Goal: Transaction & Acquisition: Purchase product/service

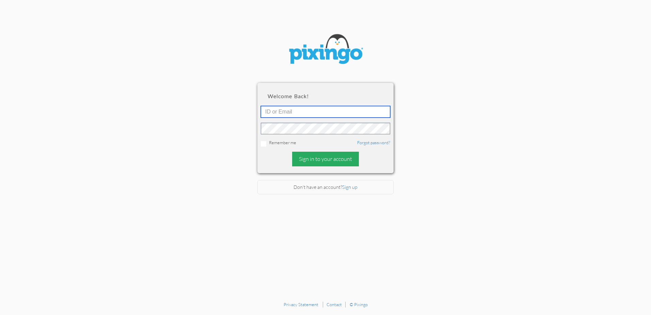
type input "4892"
click at [321, 160] on div "Sign in to your account" at bounding box center [325, 158] width 67 height 15
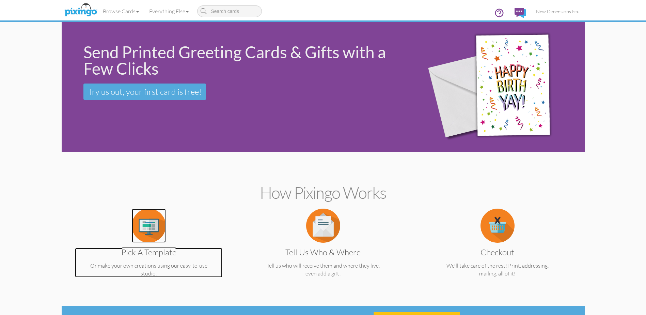
click at [144, 228] on img at bounding box center [149, 225] width 34 height 34
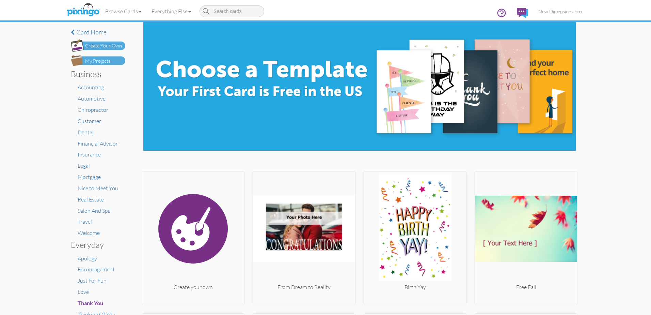
click at [86, 59] on div "My Projects" at bounding box center [97, 61] width 25 height 7
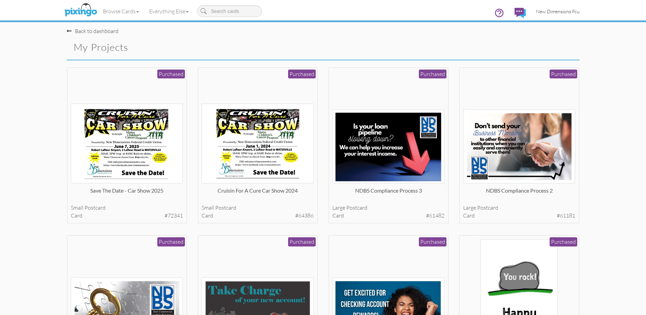
click at [544, 5] on link "New Dimensions Fcu" at bounding box center [558, 11] width 54 height 17
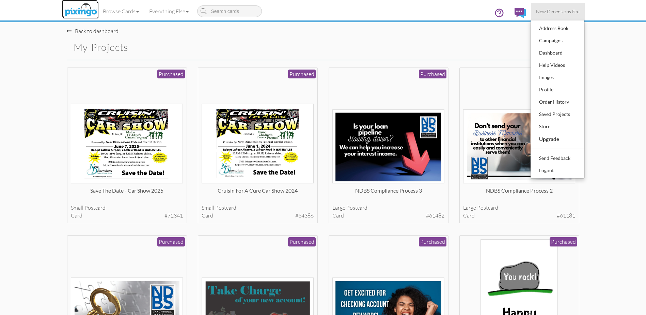
click at [85, 10] on img at bounding box center [81, 10] width 36 height 17
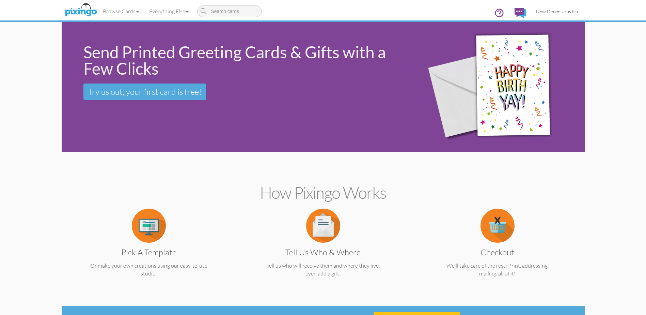
click at [558, 15] on link "New Dimensions Fcu" at bounding box center [558, 11] width 54 height 17
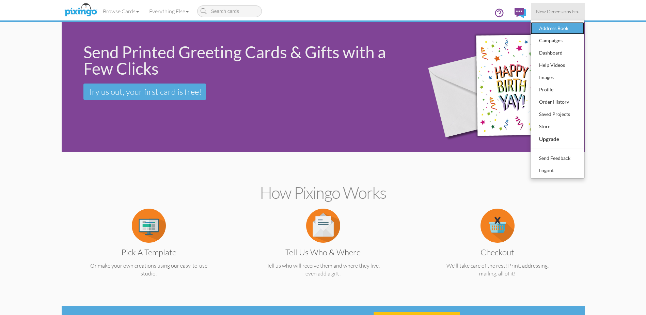
click at [547, 28] on div "Address Book" at bounding box center [557, 28] width 40 height 10
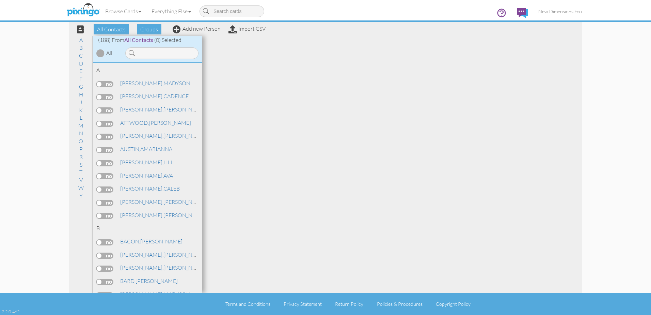
click at [255, 32] on div "All Contacts Groups Add new Person Import CSV" at bounding box center [168, 29] width 197 height 12
click at [254, 29] on link "Import CSV" at bounding box center [246, 28] width 37 height 7
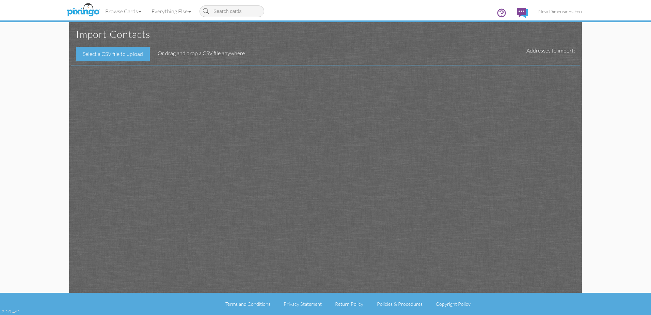
click at [96, 46] on div "Import contacts" at bounding box center [325, 34] width 509 height 25
click at [95, 54] on div "Select a CSV file to upload" at bounding box center [113, 54] width 74 height 15
type input "C:\fakepath\qryMMtoTCTransitionFinal_102025.csv"
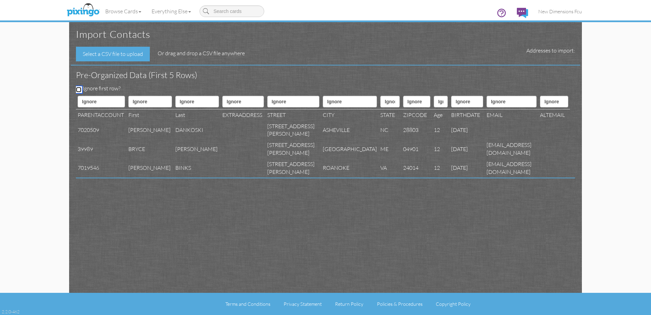
click at [79, 88] on input "Ignore first row?" at bounding box center [78, 89] width 5 height 5
checkbox input "true"
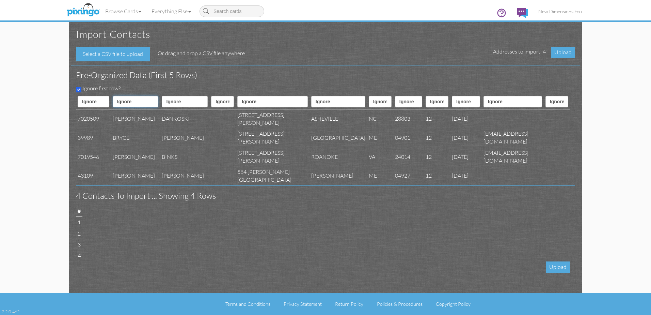
drag, startPoint x: 137, startPoint y: 103, endPoint x: 137, endPoint y: 107, distance: 3.4
click at [137, 103] on select "Ignore ---------- First name Last name ---------- Address 1 Address 2 City Stat…" at bounding box center [136, 102] width 46 height 12
select select "object:3301"
click at [118, 96] on select "Ignore ---------- First name Last name ---------- Address 1 Address 2 City Stat…" at bounding box center [136, 102] width 46 height 12
click at [170, 99] on select "Ignore ---------- First name Last name ---------- Address 1 Address 2 City Stat…" at bounding box center [185, 102] width 46 height 12
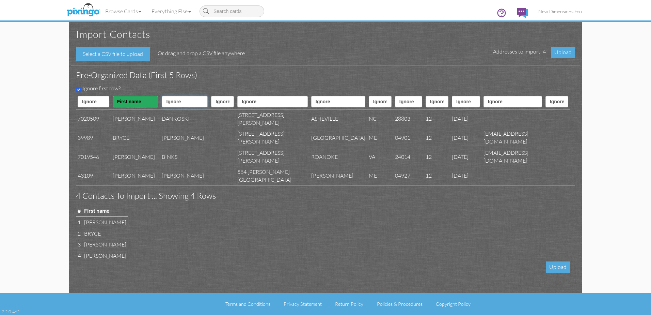
select select "object:3302"
click at [162, 96] on select "Ignore ---------- First name Last name ---------- Address 1 Address 2 City Stat…" at bounding box center [185, 102] width 46 height 12
click at [255, 102] on select "Ignore ---------- First name Last name ---------- Address 1 Address 2 City Stat…" at bounding box center [272, 102] width 70 height 12
click at [218, 101] on select "Ignore ---------- First name Last name ---------- Address 1 Address 2 City Stat…" at bounding box center [222, 102] width 23 height 12
select select "object:3305"
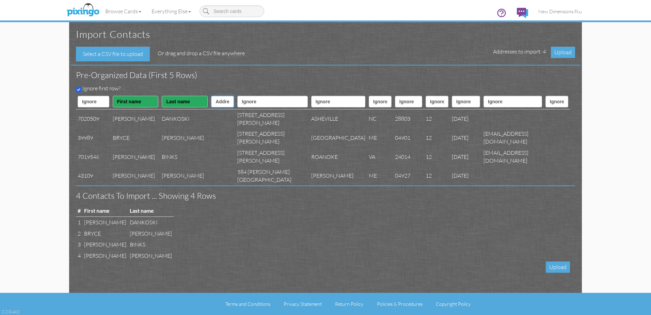
click at [211, 96] on select "Ignore ---------- First name Last name ---------- Address 1 Address 2 City Stat…" at bounding box center [222, 102] width 23 height 12
click at [243, 101] on select "Ignore ---------- First name Last name ---------- Address 1 Address 2 City Stat…" at bounding box center [272, 102] width 70 height 12
select select "object:3304"
click at [237, 96] on select "Ignore ---------- First name Last name ---------- Address 1 Address 2 City Stat…" at bounding box center [272, 102] width 70 height 12
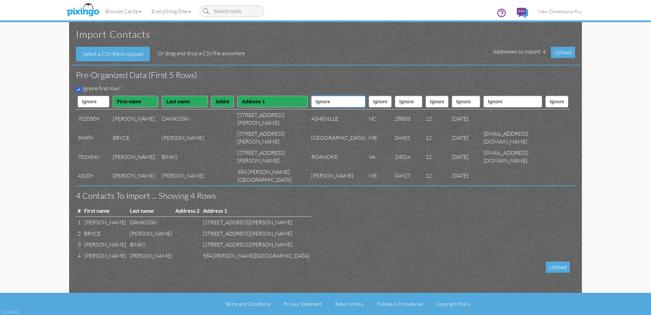
click at [311, 102] on select "Ignore ---------- First name Last name ---------- Address 1 Address 2 City Stat…" at bounding box center [338, 102] width 54 height 12
select select "object:3306"
click at [311, 96] on select "Ignore ---------- First name Last name ---------- Address 1 Address 2 City Stat…" at bounding box center [338, 102] width 54 height 12
click at [369, 105] on select "Ignore ---------- First name Last name ---------- Address 1 Address 2 City Stat…" at bounding box center [380, 102] width 23 height 12
select select "object:3307"
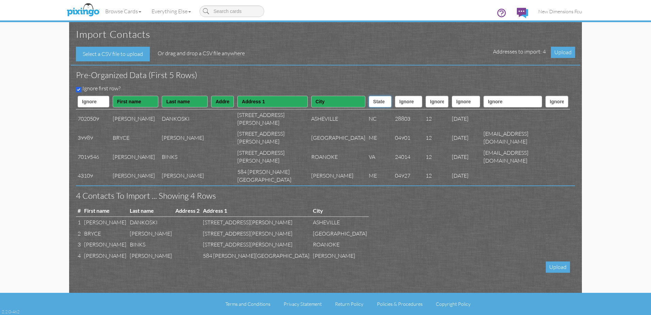
click at [369, 96] on select "Ignore ---------- First name Last name ---------- Address 1 Address 2 City Stat…" at bounding box center [380, 102] width 23 height 12
click at [395, 101] on select "Ignore ---------- First name Last name ---------- Address 1 Address 2 City Stat…" at bounding box center [408, 102] width 27 height 12
select select "object:3308"
click at [395, 96] on select "Ignore ---------- First name Last name ---------- Address 1 Address 2 City Stat…" at bounding box center [408, 102] width 27 height 12
click at [85, 13] on img at bounding box center [83, 10] width 36 height 17
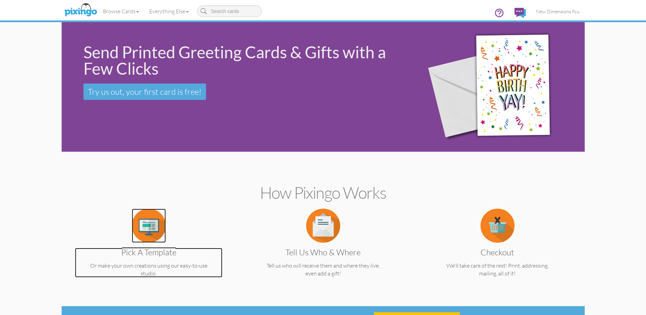
click at [149, 237] on img at bounding box center [149, 225] width 34 height 34
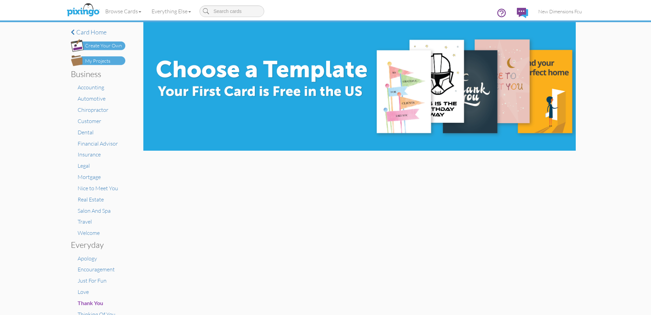
click at [99, 61] on div "My Projects" at bounding box center [97, 61] width 25 height 7
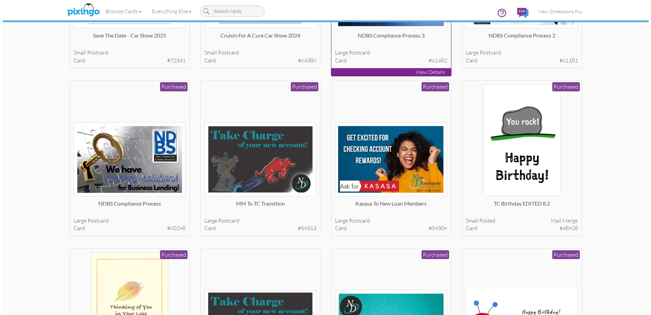
scroll to position [204, 0]
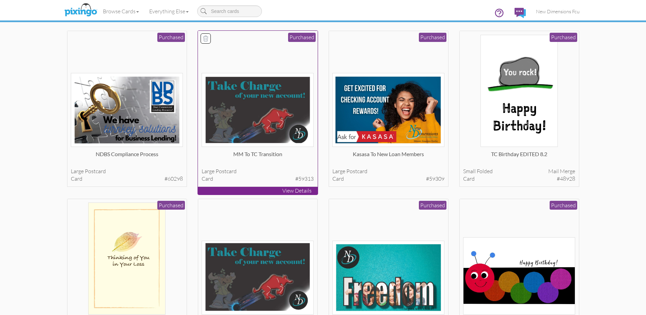
click at [256, 117] on img at bounding box center [258, 110] width 112 height 74
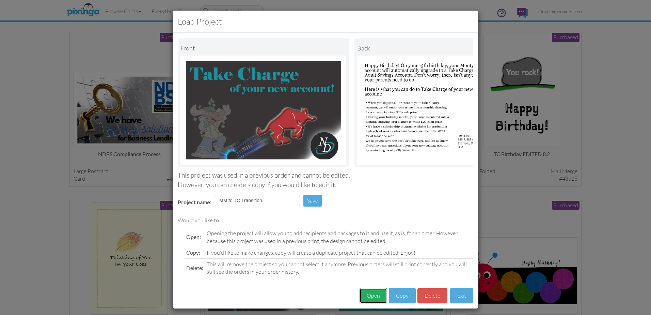
click at [367, 303] on button "Open" at bounding box center [374, 295] width 28 height 15
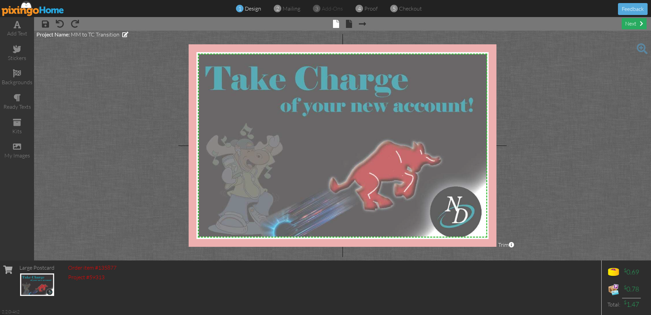
click at [631, 20] on div "next" at bounding box center [634, 23] width 25 height 11
click at [630, 22] on div "next" at bounding box center [634, 23] width 25 height 11
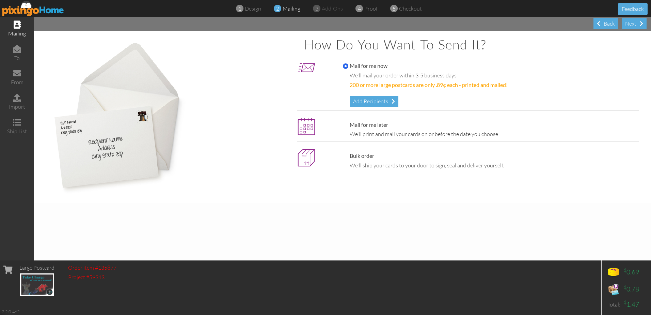
click at [393, 126] on div "Mail for me later We'll print and mail your cards on or before the date you cho…" at bounding box center [489, 129] width 303 height 17
click at [368, 124] on label "Mail for me later" at bounding box center [365, 125] width 45 height 8
click at [348, 124] on input "Mail for me later" at bounding box center [345, 124] width 5 height 5
radio input "true"
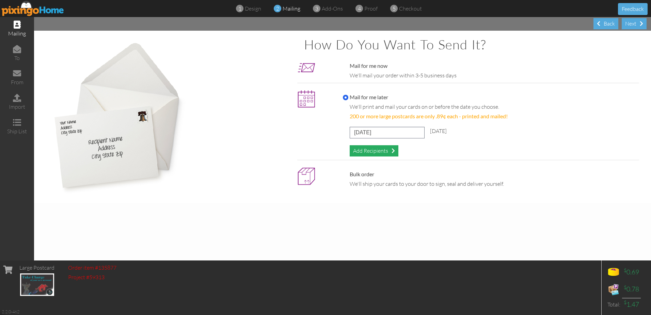
click at [367, 149] on div "Add Recipients" at bounding box center [374, 150] width 49 height 11
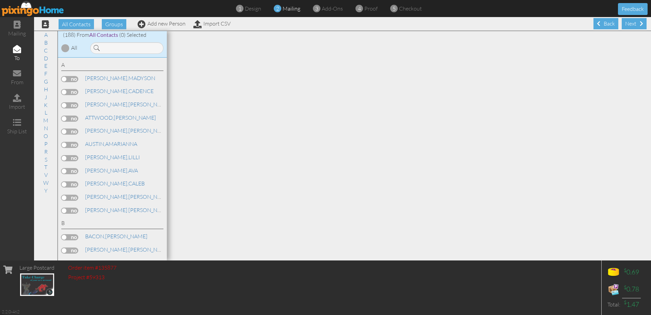
click at [63, 77] on label at bounding box center [69, 79] width 17 height 6
click at [0, 0] on input "checkbox" at bounding box center [0, 0] width 0 height 0
click at [64, 78] on label at bounding box center [69, 79] width 17 height 6
click at [0, 0] on input "checkbox" at bounding box center [0, 0] width 0 height 0
click at [65, 79] on label at bounding box center [69, 79] width 17 height 6
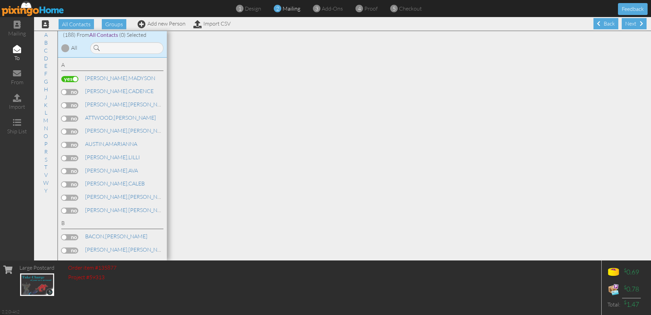
click at [0, 0] on input "checkbox" at bounding box center [0, 0] width 0 height 0
click at [75, 172] on label at bounding box center [69, 171] width 17 height 6
click at [0, 0] on input "checkbox" at bounding box center [0, 0] width 0 height 0
click at [68, 79] on label at bounding box center [69, 79] width 17 height 6
click at [0, 0] on input "checkbox" at bounding box center [0, 0] width 0 height 0
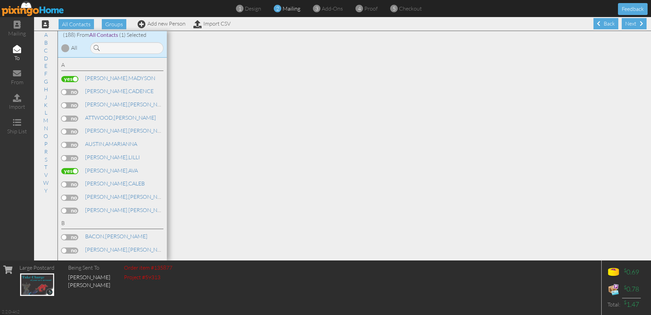
click at [69, 104] on label at bounding box center [69, 105] width 17 height 6
click at [0, 0] on input "checkbox" at bounding box center [0, 0] width 0 height 0
click at [71, 171] on label at bounding box center [69, 171] width 17 height 6
click at [0, 0] on input "checkbox" at bounding box center [0, 0] width 0 height 0
click at [589, 109] on div at bounding box center [409, 145] width 484 height 229
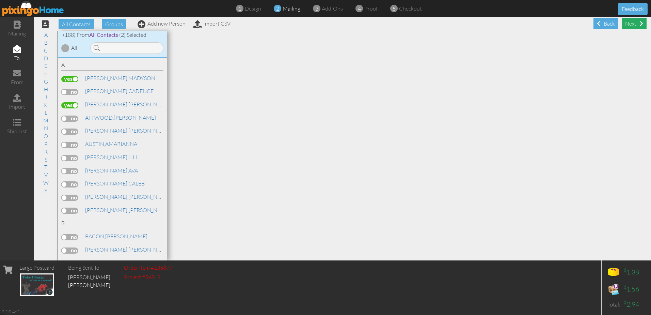
click at [624, 25] on div "Next" at bounding box center [634, 23] width 25 height 11
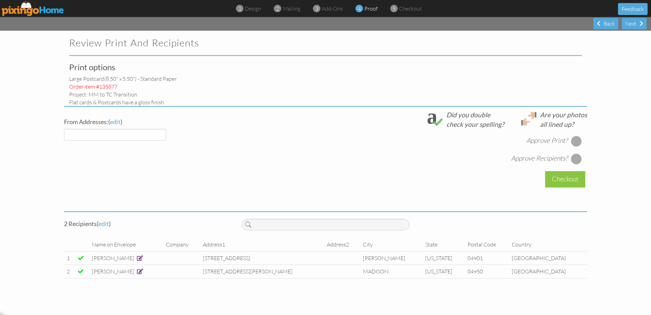
select select "object:6062"
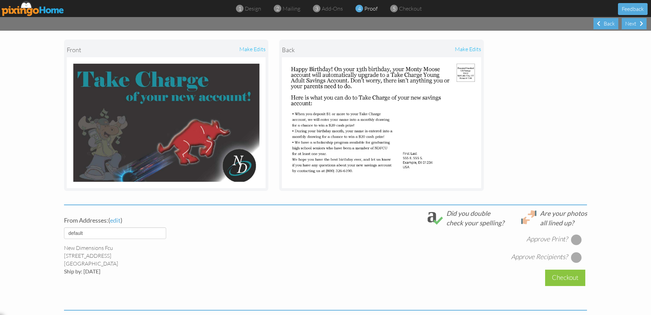
scroll to position [156, 0]
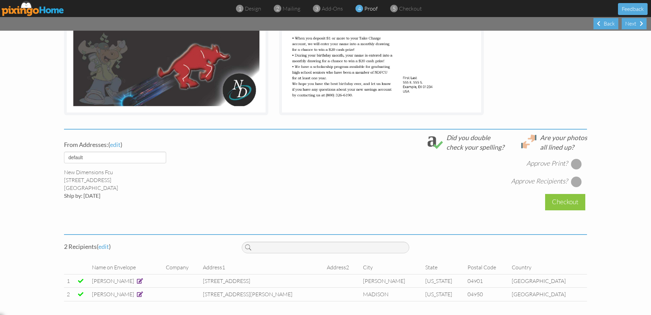
click at [571, 162] on div at bounding box center [576, 163] width 11 height 11
click at [573, 183] on div at bounding box center [576, 181] width 11 height 11
click at [566, 202] on div "Checkout" at bounding box center [565, 202] width 40 height 16
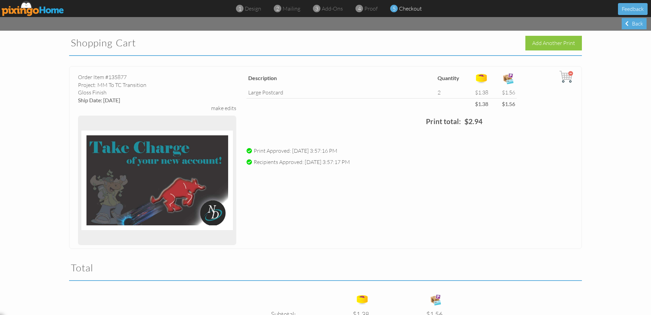
click at [31, 12] on img at bounding box center [33, 8] width 63 height 15
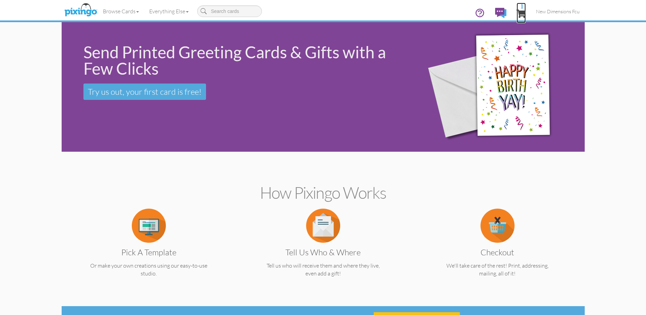
click at [524, 10] on span "1" at bounding box center [520, 14] width 9 height 8
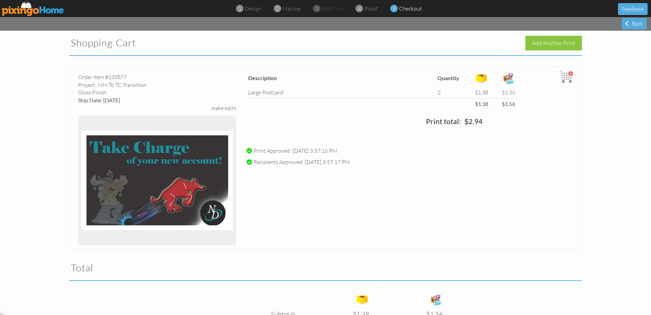
click at [562, 79] on img at bounding box center [566, 77] width 14 height 14
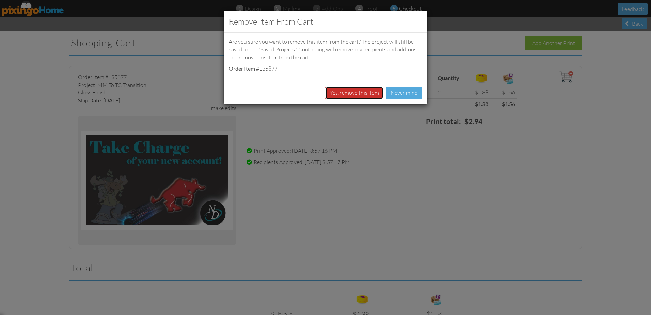
click at [362, 94] on button "Yes, remove this item" at bounding box center [354, 92] width 58 height 13
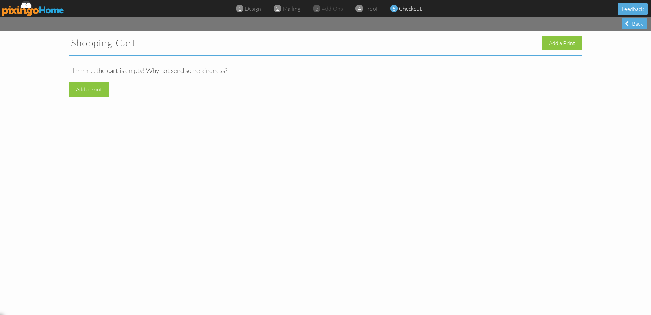
click at [32, 11] on img at bounding box center [33, 8] width 63 height 15
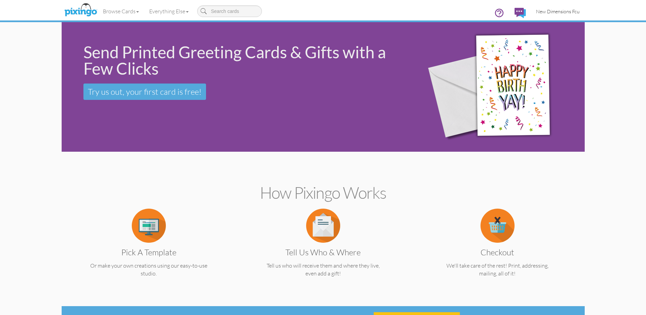
click at [555, 9] on span "New Dimensions Fcu" at bounding box center [558, 12] width 44 height 6
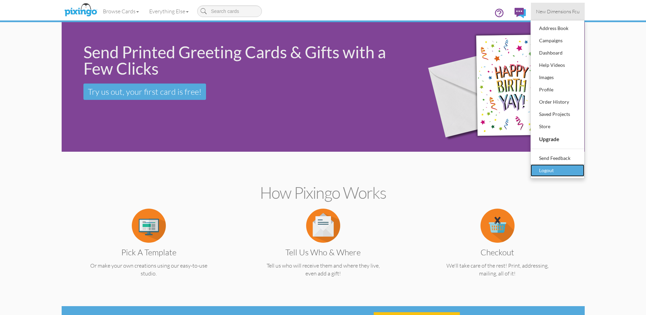
click at [545, 170] on div "Logout" at bounding box center [557, 170] width 40 height 10
